Goal: Information Seeking & Learning: Find specific fact

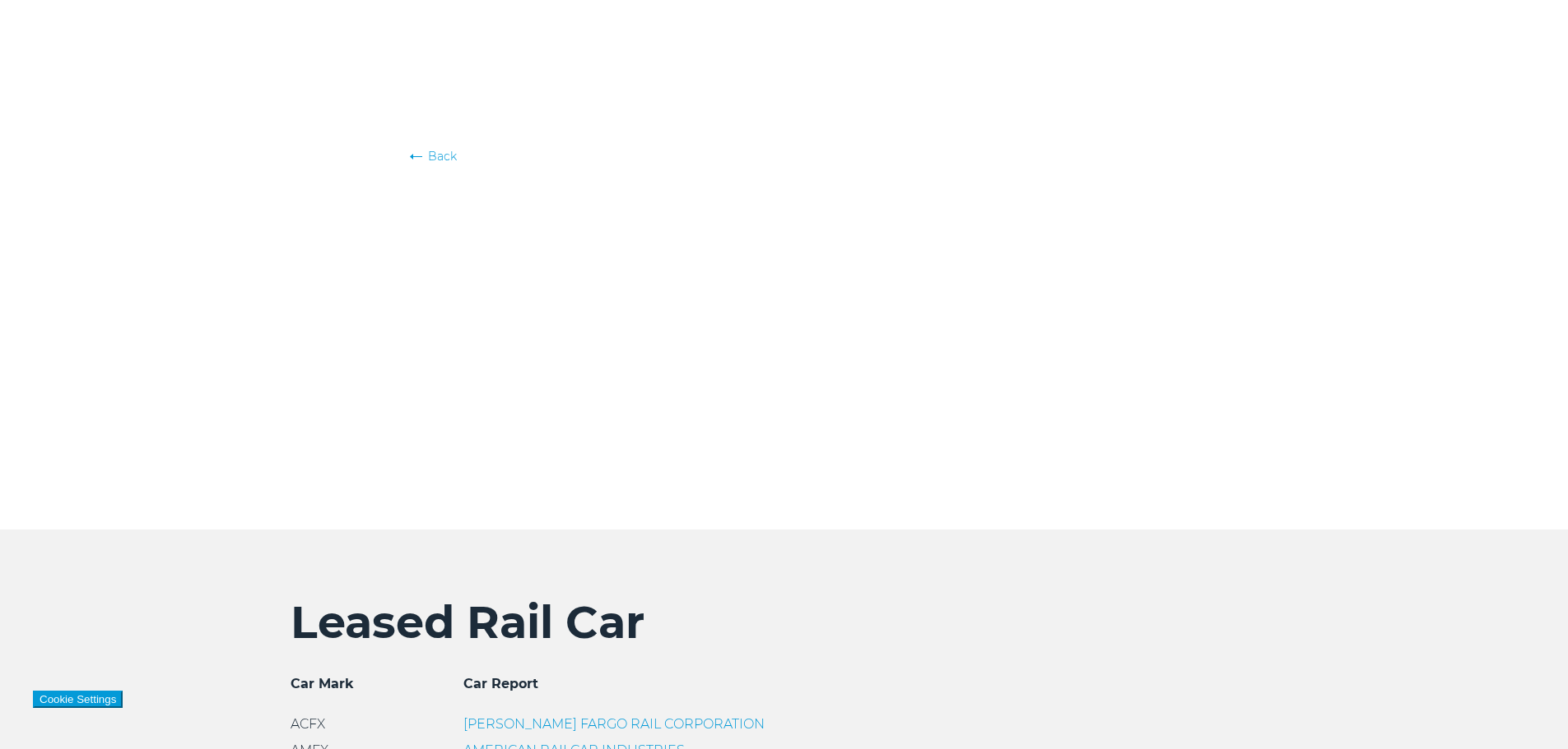
scroll to position [1068, 0]
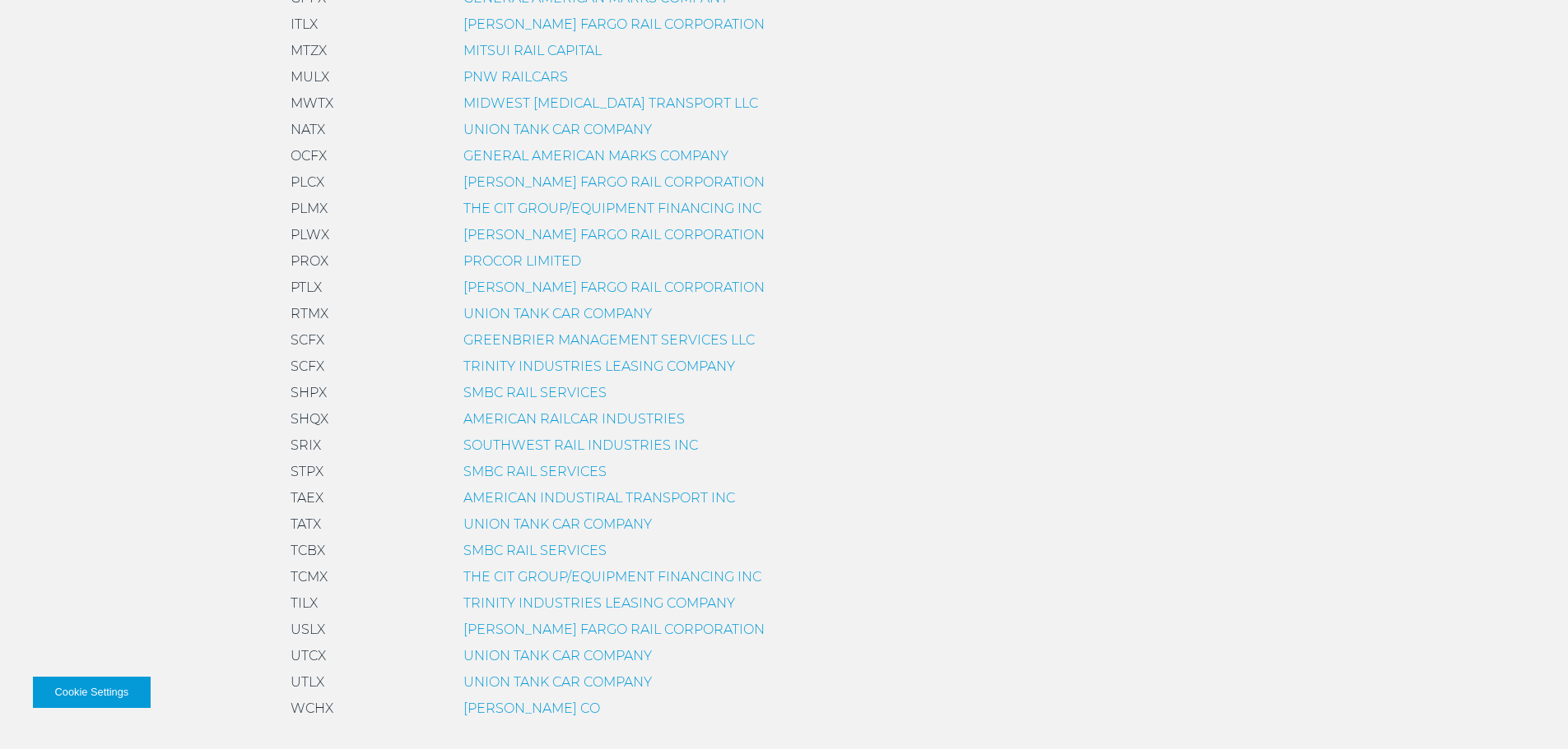
click at [514, 449] on link "SOUTHWEST RAIL INDUSTRIES INC" at bounding box center [581, 445] width 234 height 16
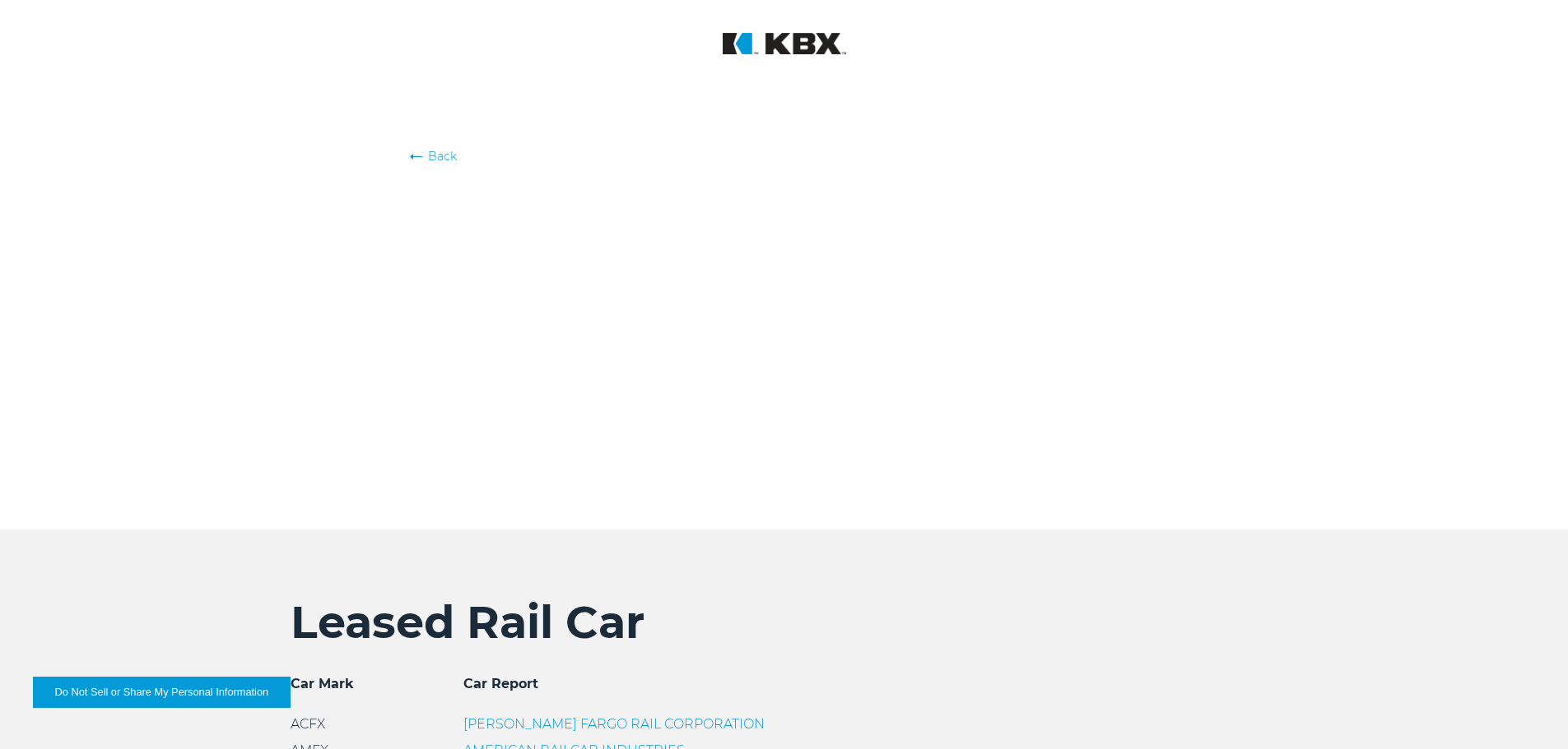
scroll to position [1068, 0]
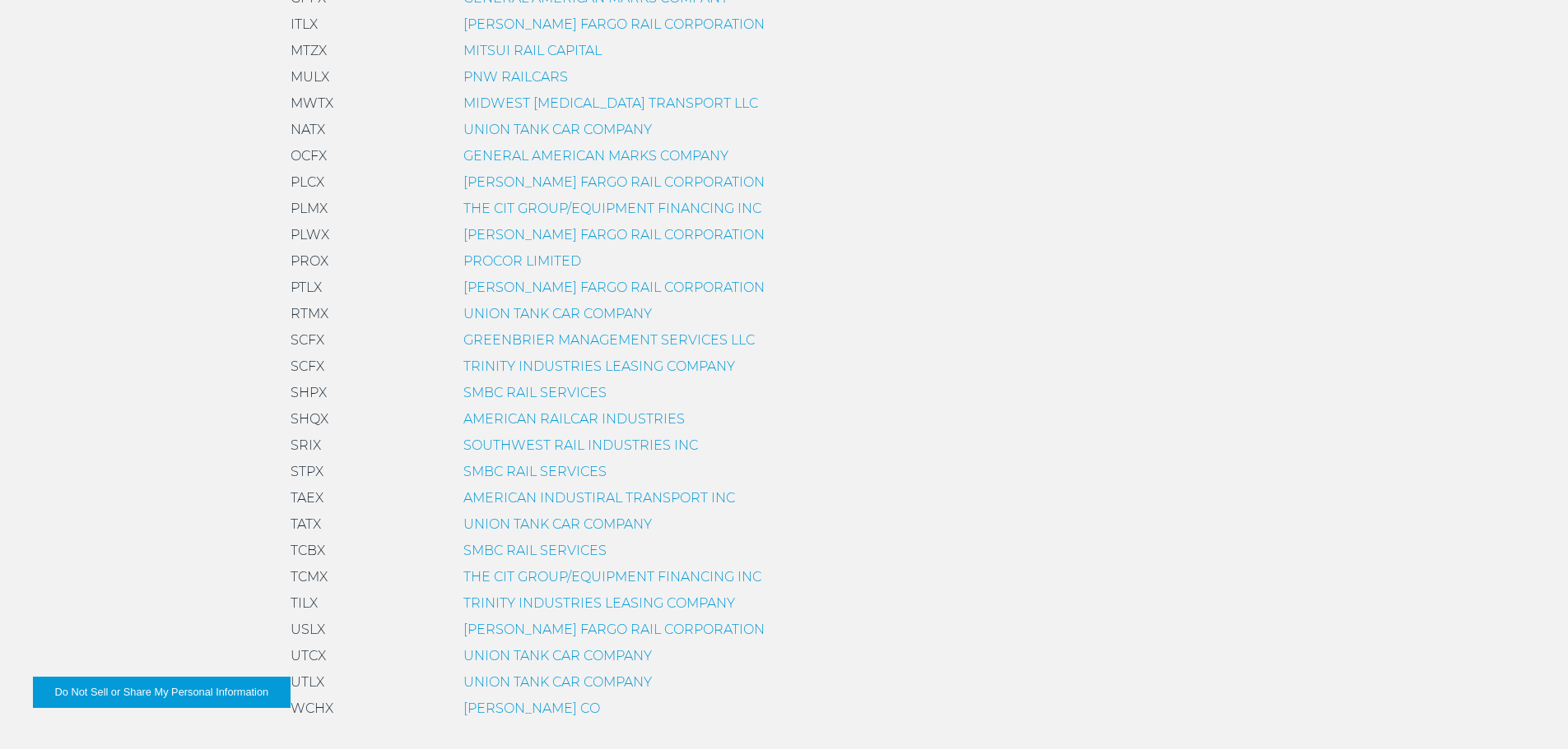
click at [485, 439] on link "SOUTHWEST RAIL INDUSTRIES INC" at bounding box center [581, 445] width 234 height 16
